Goal: Task Accomplishment & Management: Complete application form

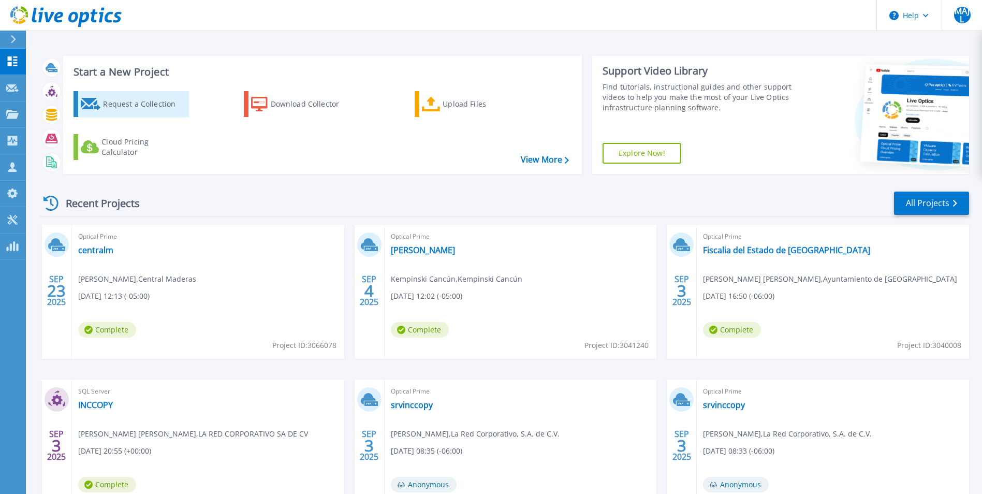
click at [120, 105] on div "Request a Collection" at bounding box center [144, 104] width 83 height 21
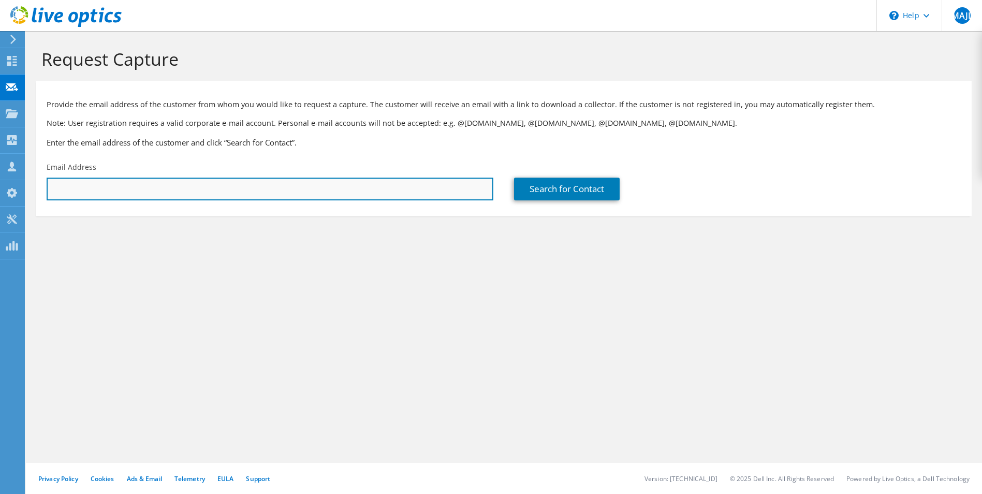
click at [220, 191] on input "text" at bounding box center [270, 189] width 447 height 23
type input "rvazquez@theexcellencecollection.com"
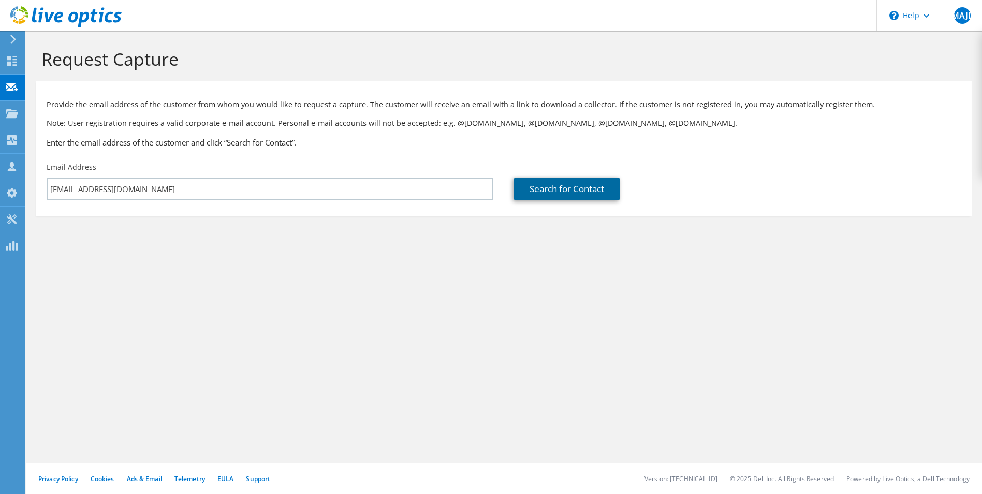
click at [571, 199] on link "Search for Contact" at bounding box center [567, 189] width 106 height 23
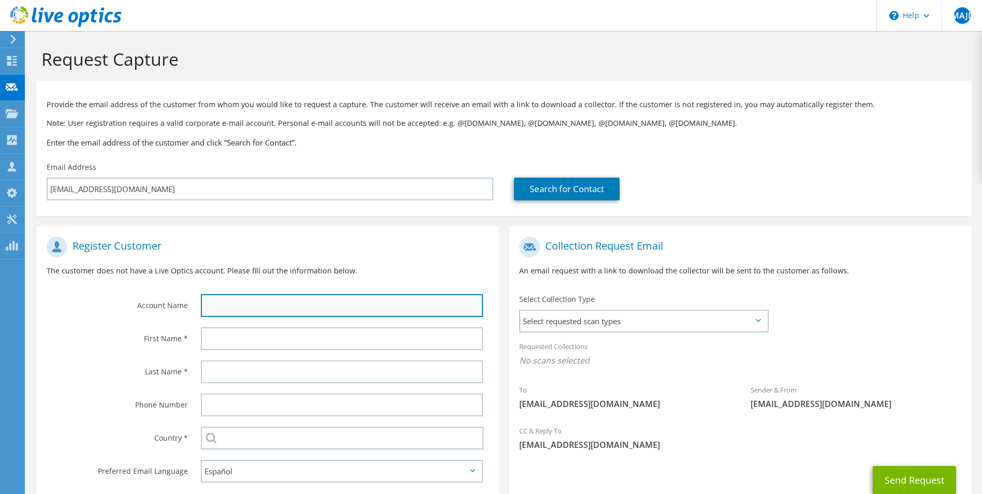
click at [284, 315] on input "text" at bounding box center [342, 305] width 283 height 23
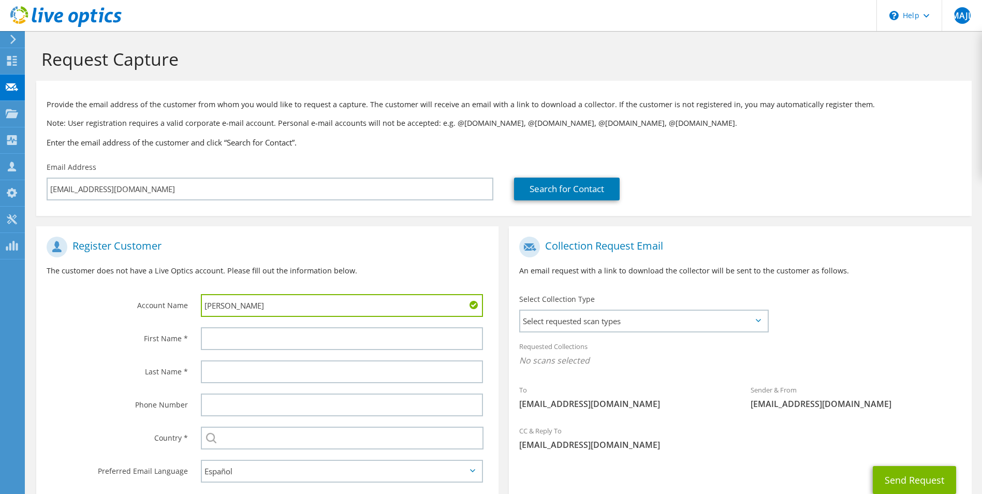
type input "Rodrigo Vazquez"
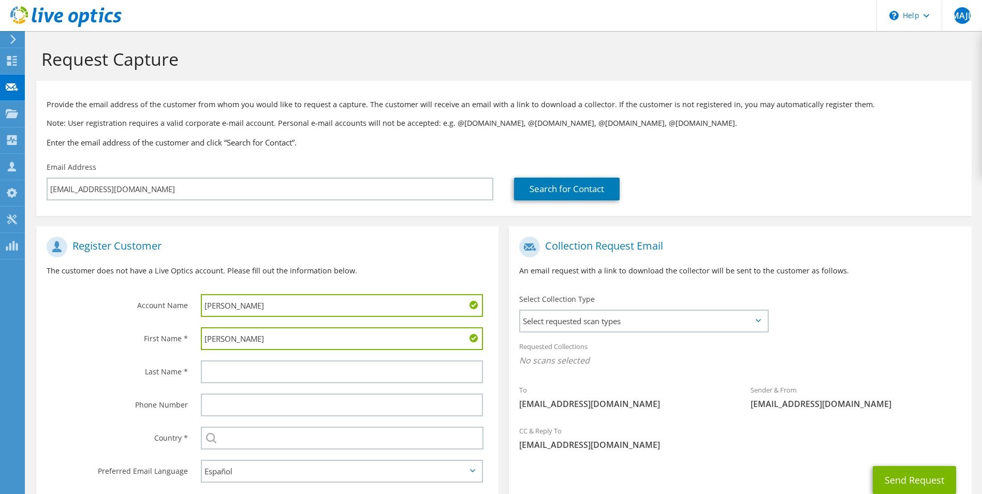
type input "Rodrigo"
type input "B"
type input "Vazquez"
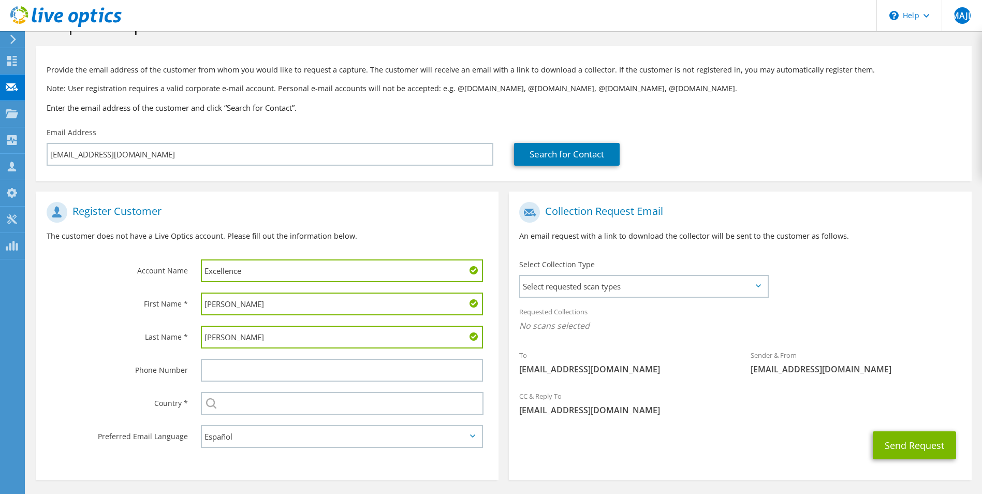
scroll to position [72, 0]
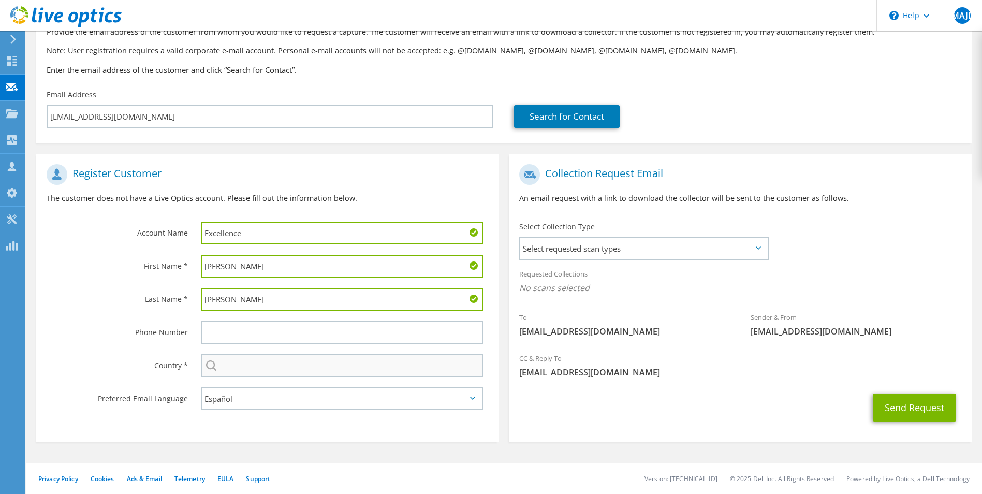
type input "Excellence"
click at [261, 367] on input "text" at bounding box center [342, 365] width 283 height 23
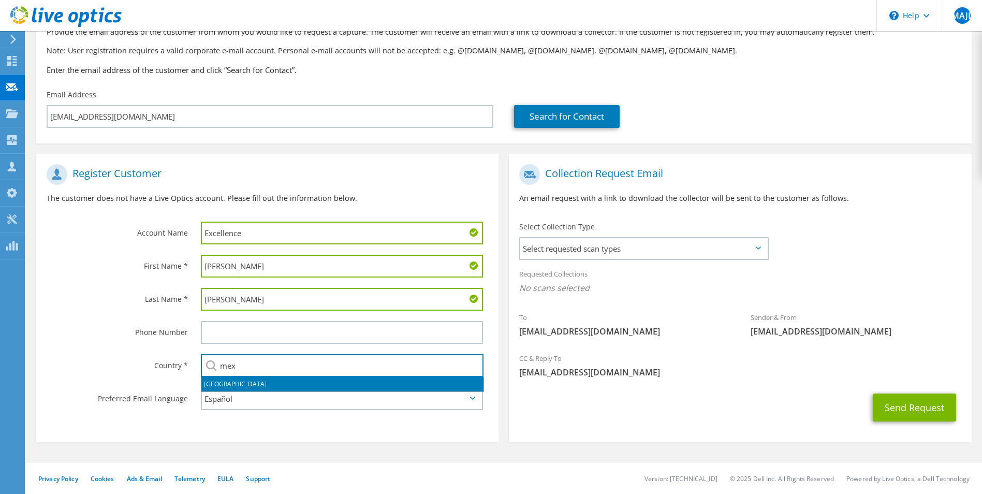
click at [221, 386] on li "Mexico" at bounding box center [342, 384] width 282 height 14
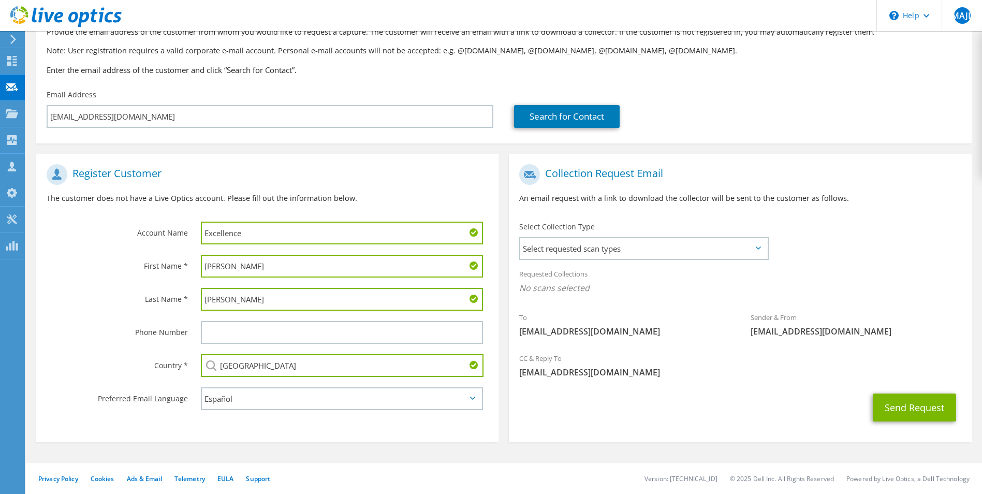
type input "Mexico"
click at [248, 400] on select "English Deutsch Español Français Italiano Polski Português Русский 한국어 中文 日本語" at bounding box center [342, 398] width 283 height 23
click at [201, 387] on select "English Deutsch Español Français Italiano Polski Português Русский 한국어 中文 日本語" at bounding box center [342, 398] width 283 height 23
click at [608, 235] on div "Select Collection Type Select requested scan types Server Virtualization Optica…" at bounding box center [643, 240] width 249 height 36
click at [608, 245] on span "Select requested scan types" at bounding box center [643, 248] width 246 height 21
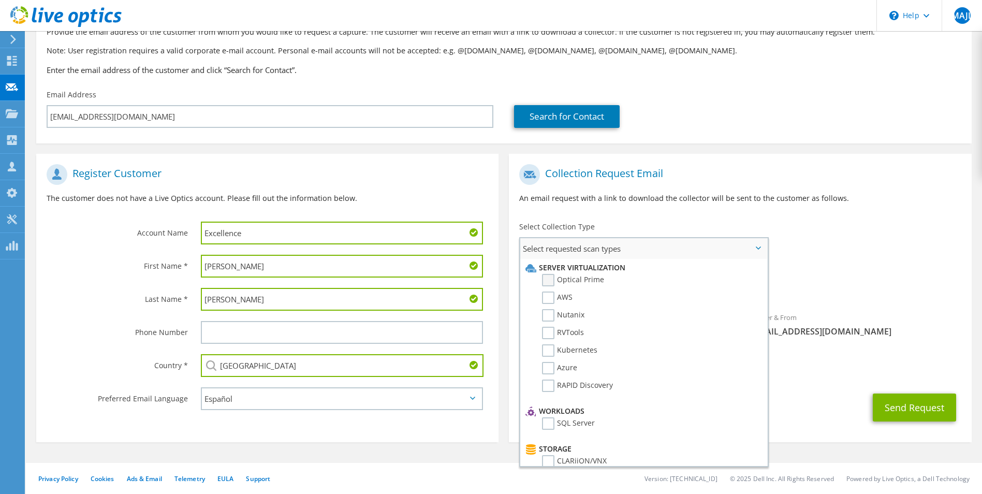
click at [592, 279] on label "Optical Prime" at bounding box center [573, 280] width 62 height 12
click at [0, 0] on input "Optical Prime" at bounding box center [0, 0] width 0 height 0
click at [936, 410] on button "Send Request" at bounding box center [914, 410] width 83 height 28
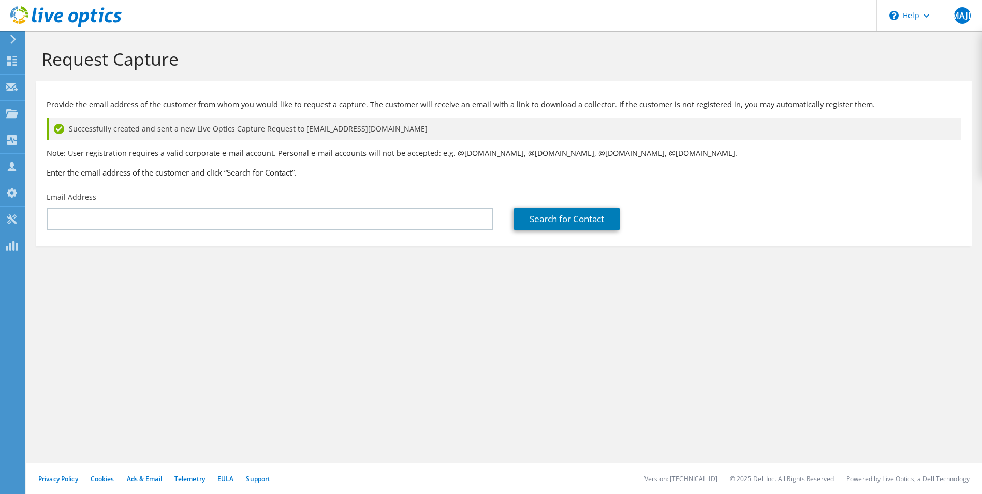
click at [14, 37] on icon at bounding box center [13, 39] width 8 height 9
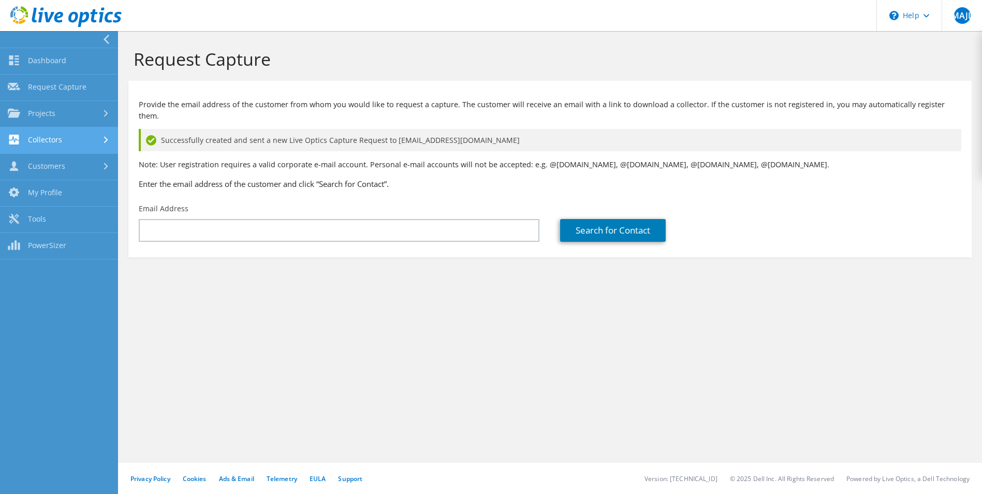
click at [101, 143] on div at bounding box center [106, 140] width 11 height 7
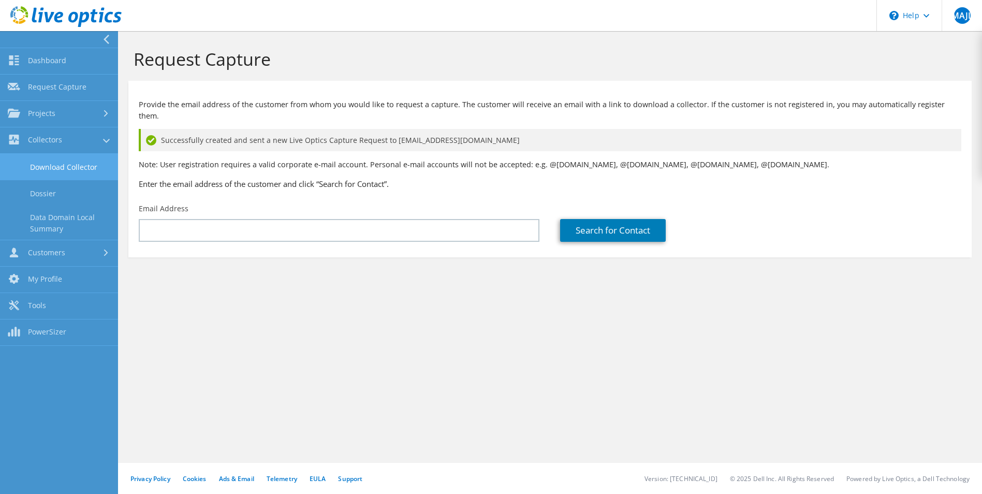
click at [69, 169] on link "Download Collector" at bounding box center [59, 167] width 118 height 26
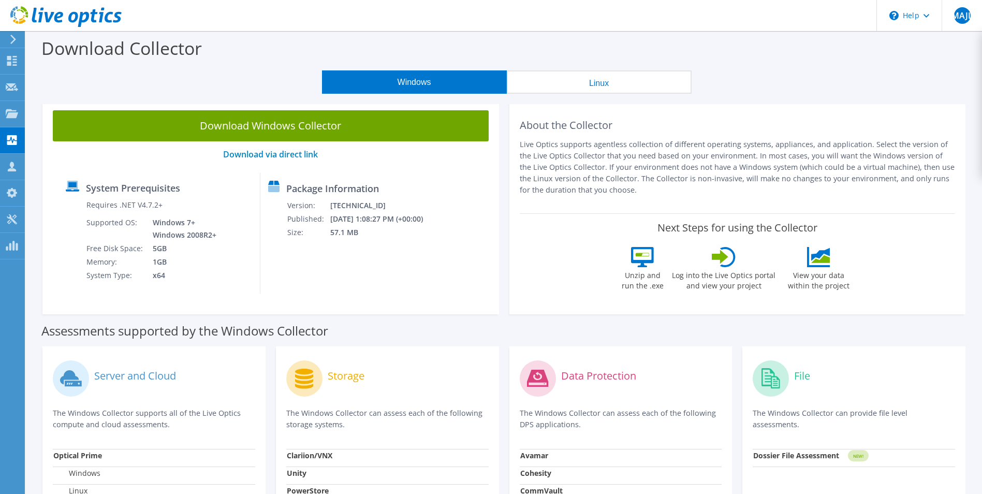
click at [600, 81] on button "Linux" at bounding box center [599, 81] width 185 height 23
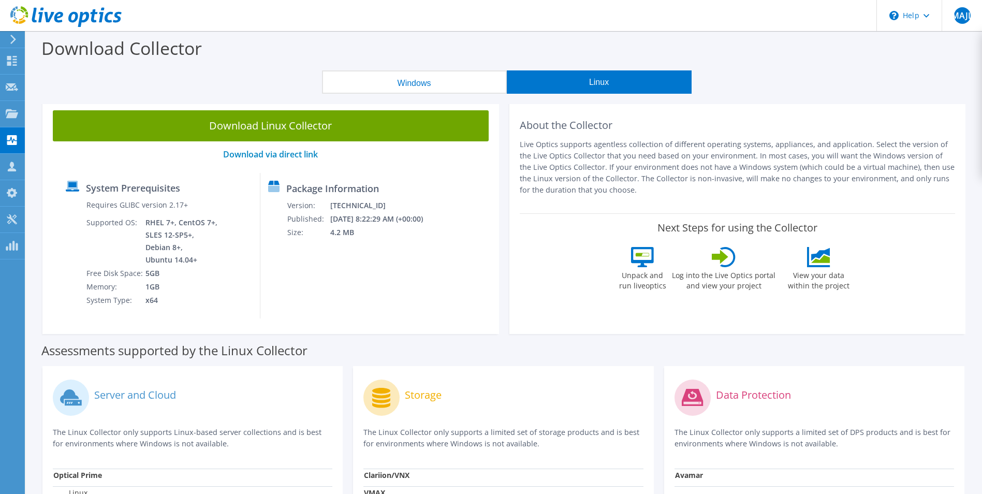
click at [465, 80] on button "Windows" at bounding box center [414, 81] width 185 height 23
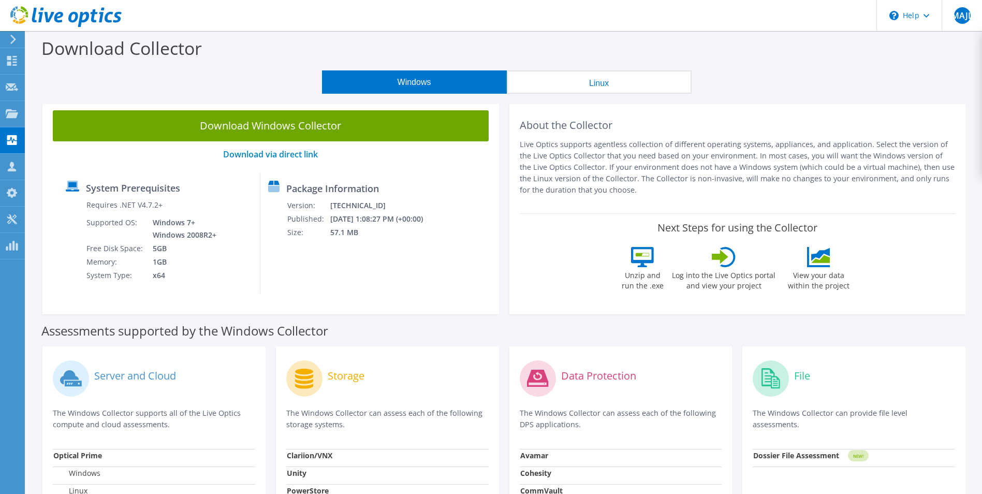
click at [642, 270] on label "Unzip and run the .exe" at bounding box center [642, 279] width 48 height 24
click at [803, 252] on div "View your data within the project" at bounding box center [818, 271] width 75 height 49
click at [877, 98] on section "Download Collector Windows Linux Download Windows Collector Download via direct…" at bounding box center [504, 418] width 956 height 774
